Goal: Task Accomplishment & Management: Manage account settings

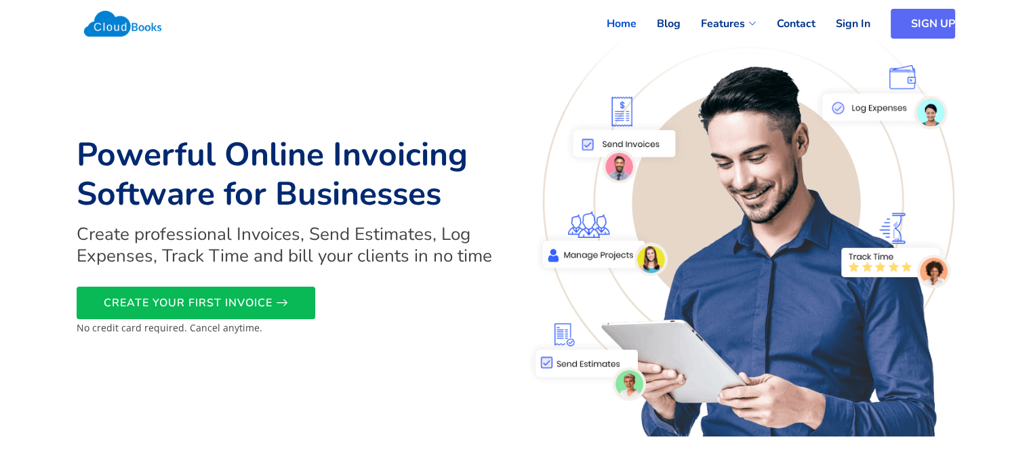
click at [908, 24] on link "SIGN UP" at bounding box center [923, 24] width 64 height 30
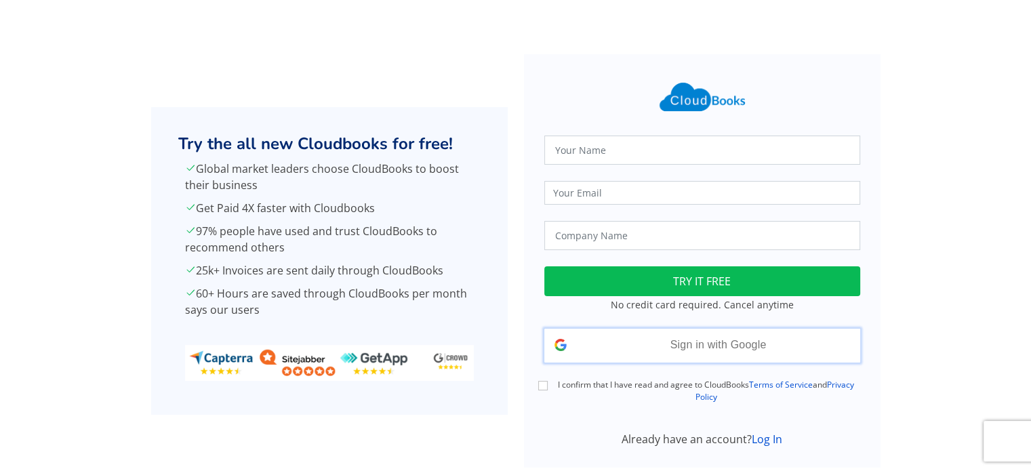
click at [713, 346] on span "Sign in with Google" at bounding box center [718, 345] width 96 height 12
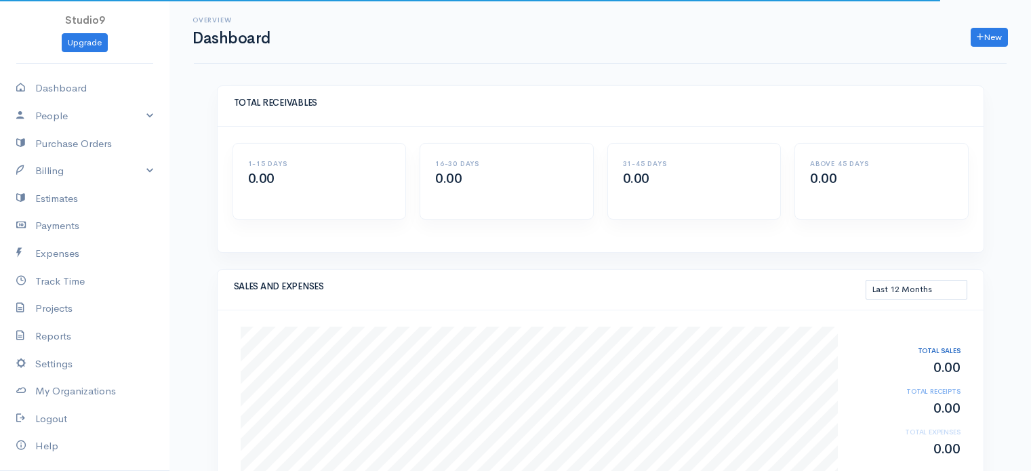
select select "365"
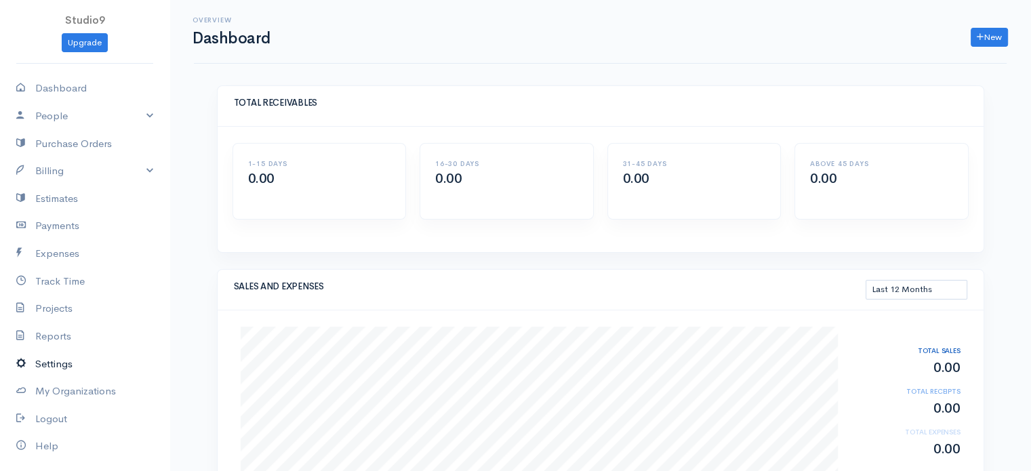
click at [69, 363] on link "Settings" at bounding box center [84, 364] width 169 height 28
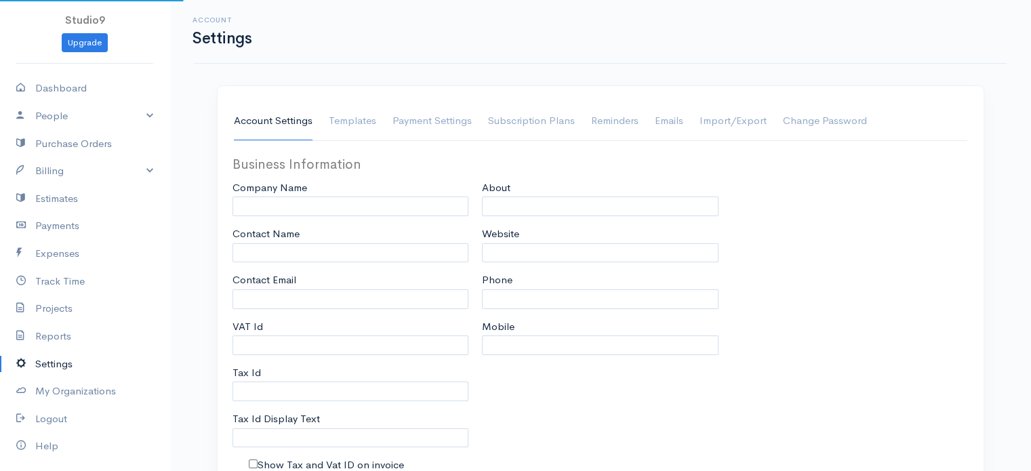
type input "Studio9"
type input "Mark Daniel"
type input "markdanielphd@gmail.com"
type input "Tax Id"
select select
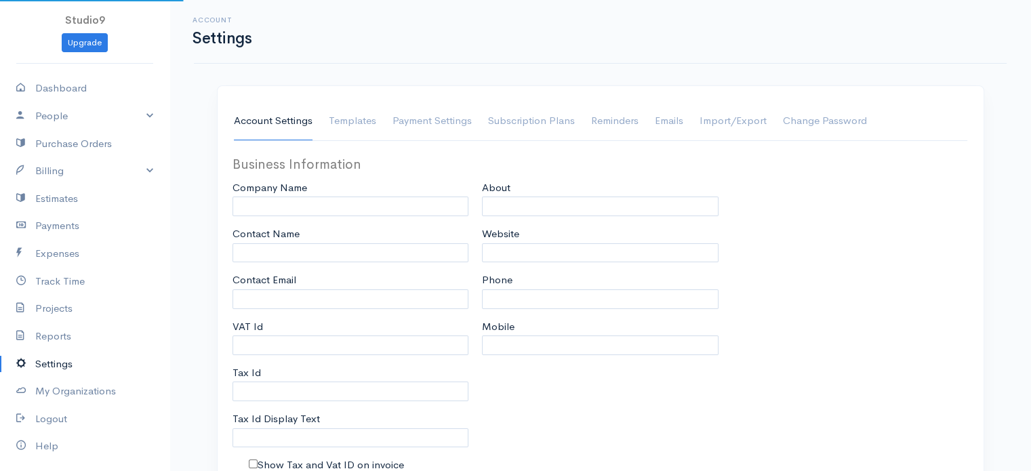
select select
type input "INVOICE"
type input "1"
select select "3"
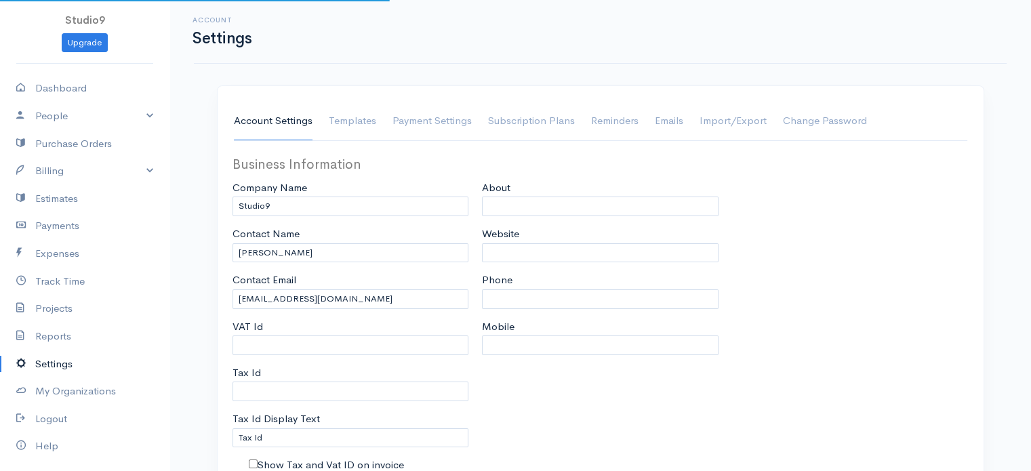
select select "United States"
select select "TTD"
click at [365, 118] on link "Templates" at bounding box center [352, 121] width 47 height 38
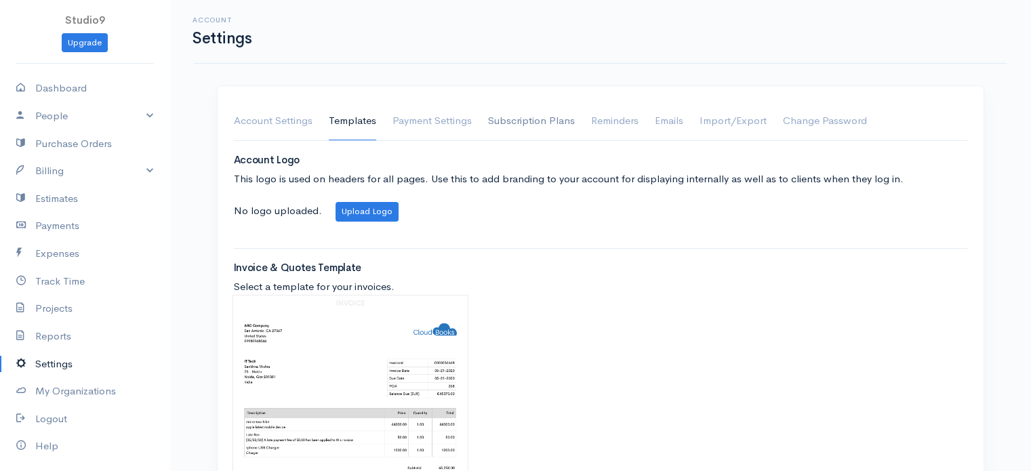
click at [537, 122] on link "Subscription Plans" at bounding box center [531, 121] width 87 height 38
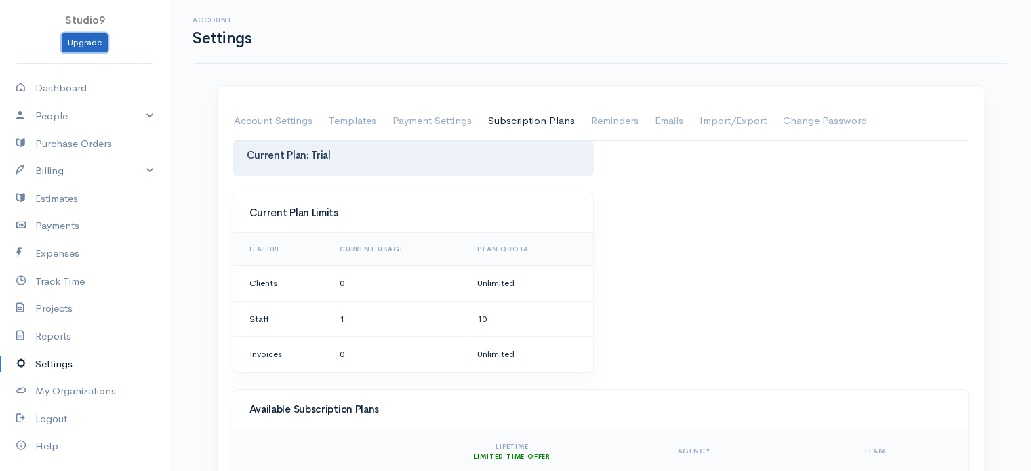
click at [81, 43] on link "Upgrade" at bounding box center [85, 43] width 46 height 20
